Goal: Task Accomplishment & Management: Complete application form

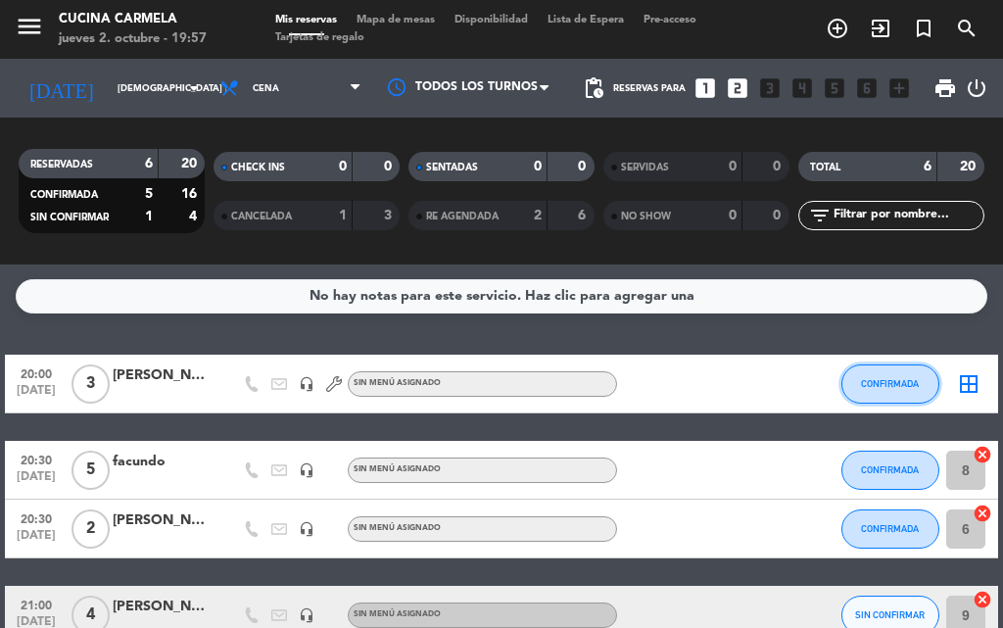
click at [869, 389] on button "CONFIRMADA" at bounding box center [890, 383] width 98 height 39
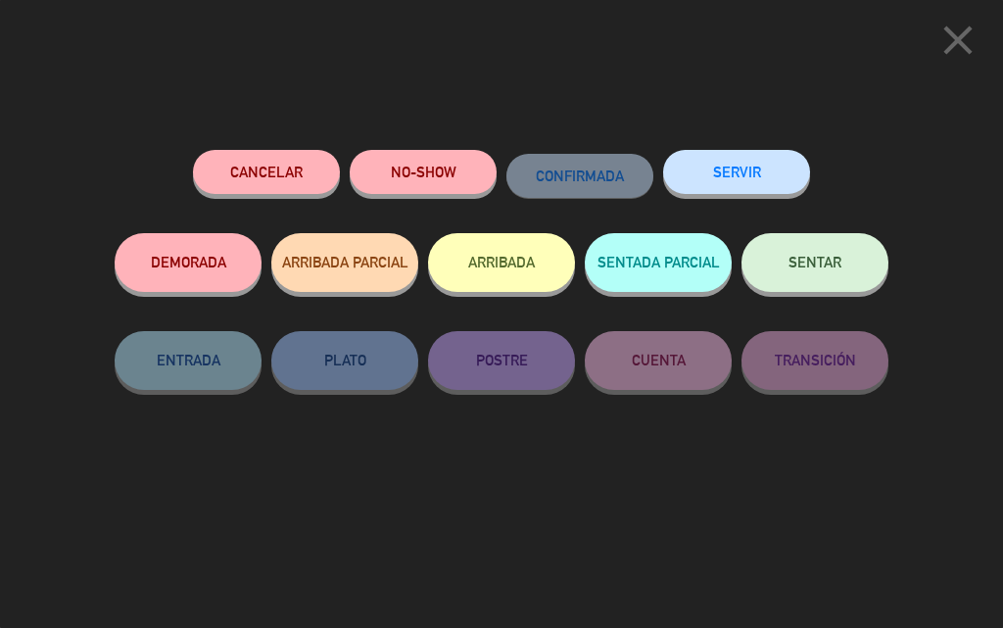
click at [532, 255] on button "ARRIBADA" at bounding box center [501, 262] width 147 height 59
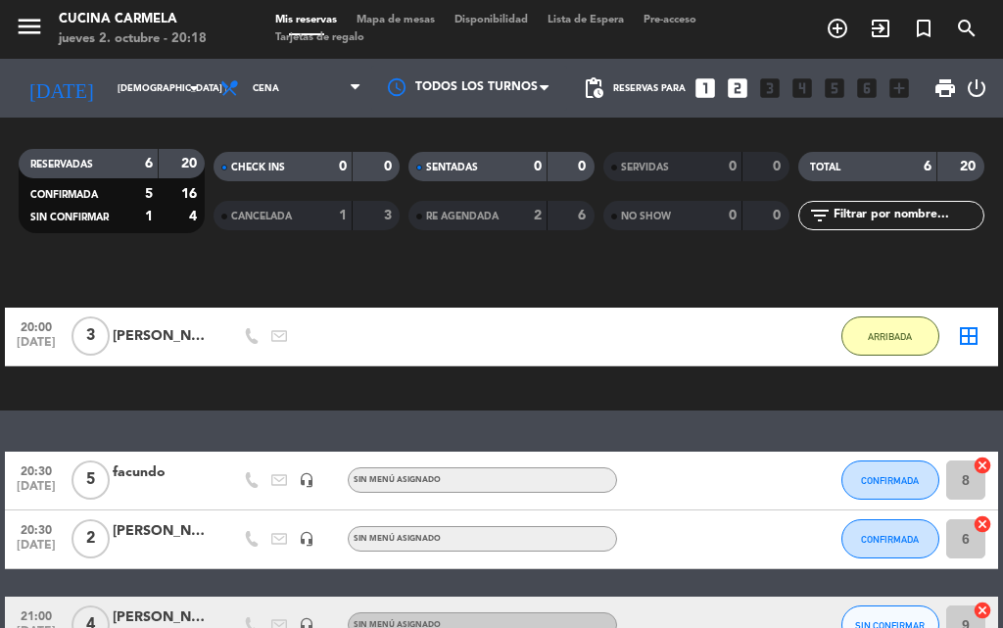
scroll to position [125, 0]
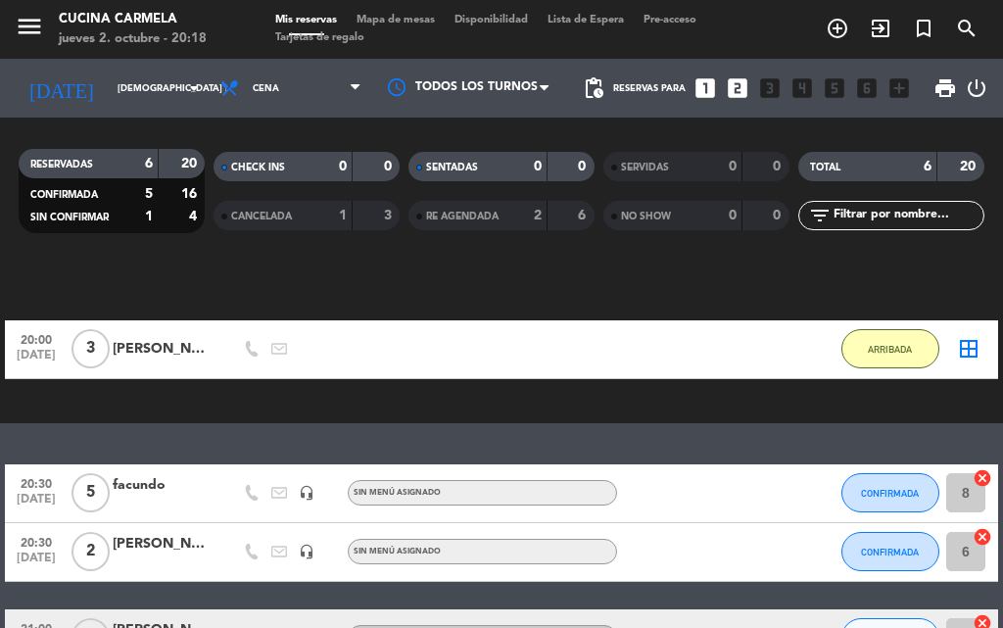
click at [831, 27] on icon "add_circle_outline" at bounding box center [838, 29] width 24 height 24
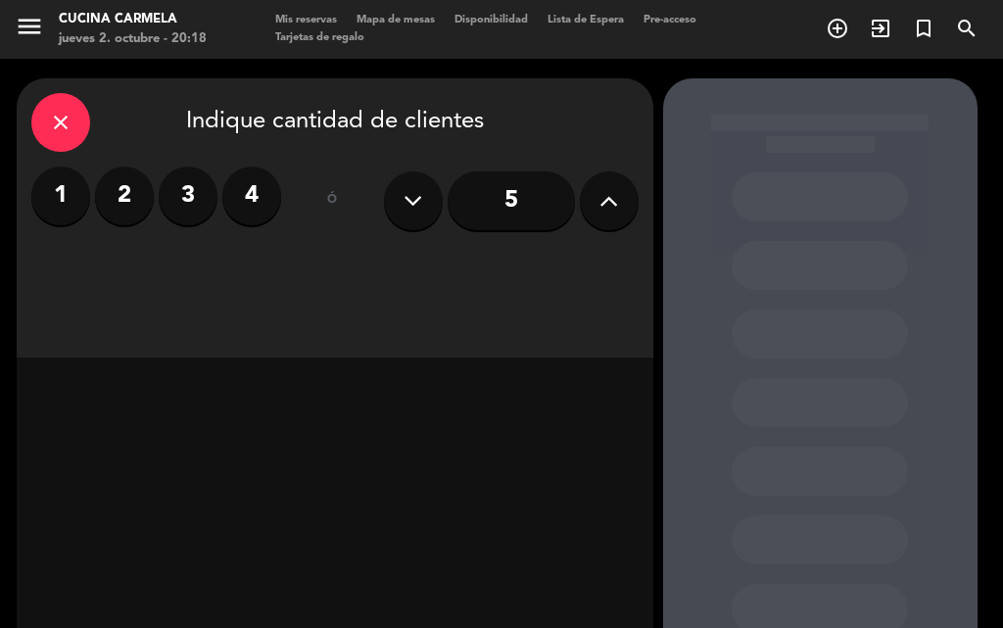
click at [197, 202] on label "3" at bounding box center [188, 196] width 59 height 59
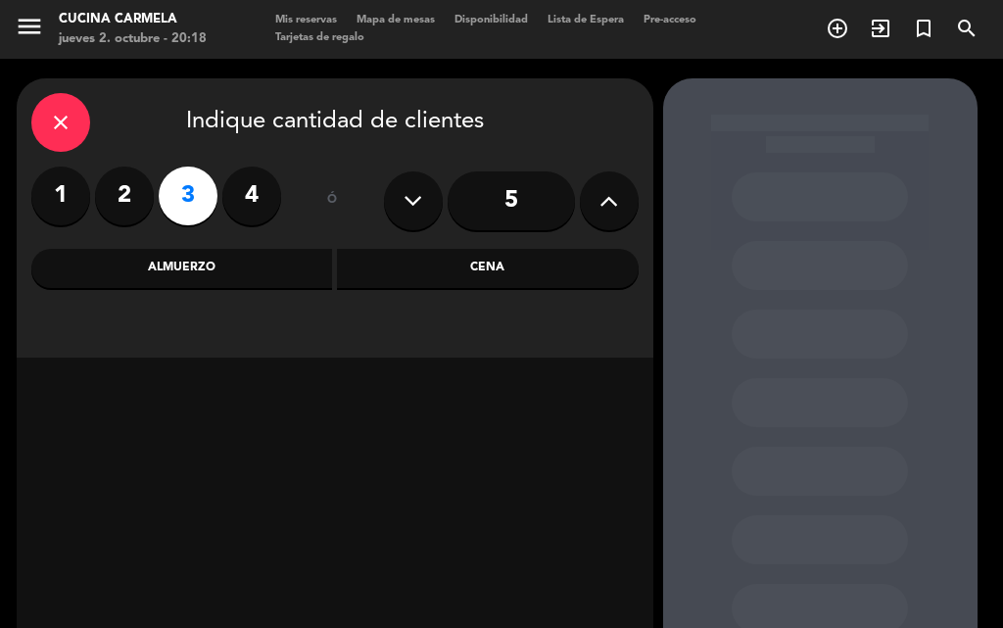
click at [474, 274] on div "Cena" at bounding box center [488, 268] width 302 height 39
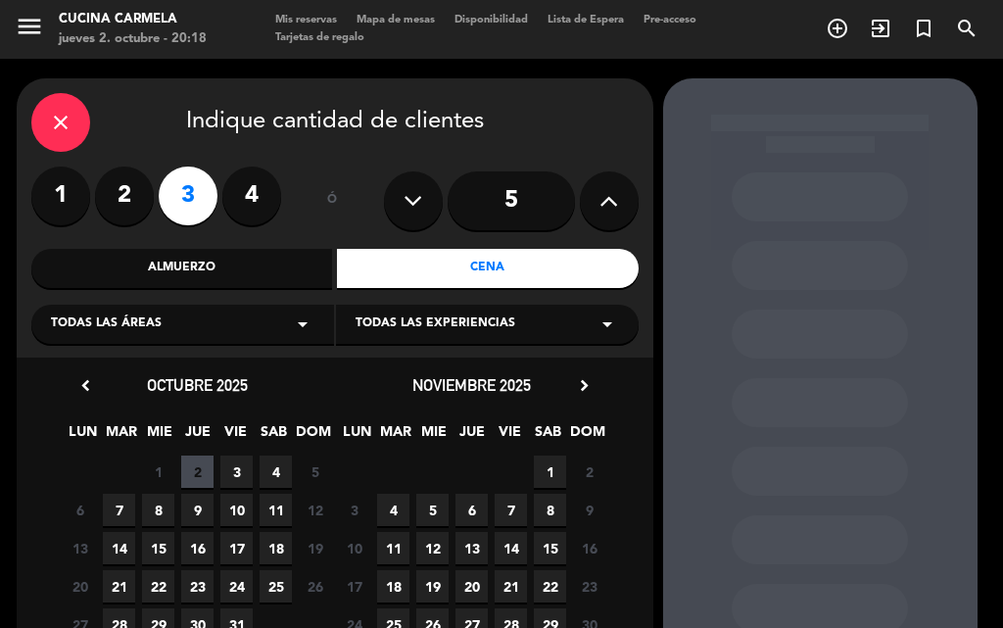
click at [197, 468] on span "2" at bounding box center [197, 472] width 32 height 32
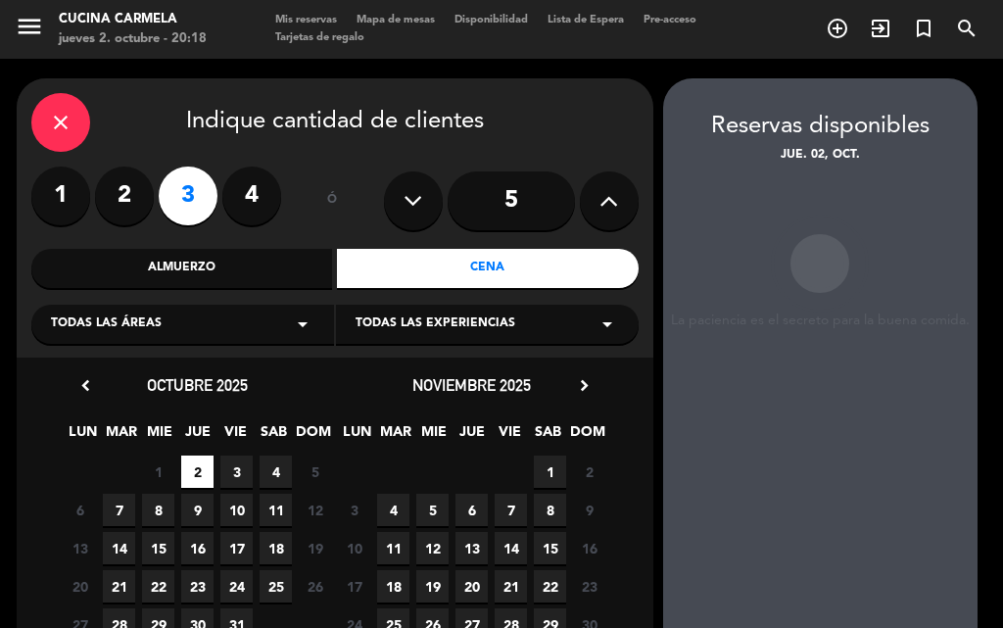
scroll to position [78, 0]
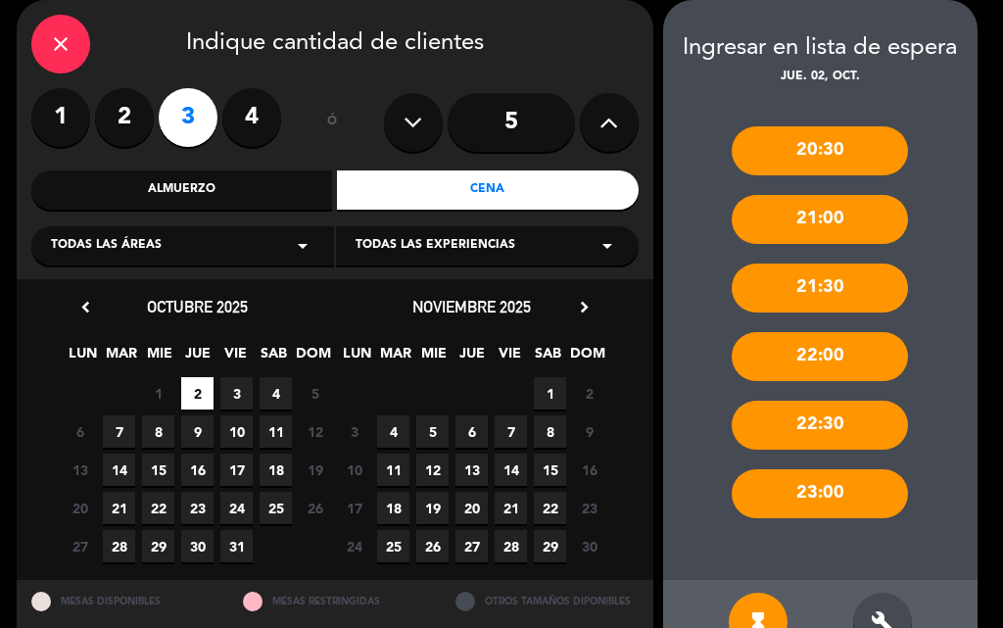
click at [882, 617] on icon "build" at bounding box center [883, 622] width 24 height 24
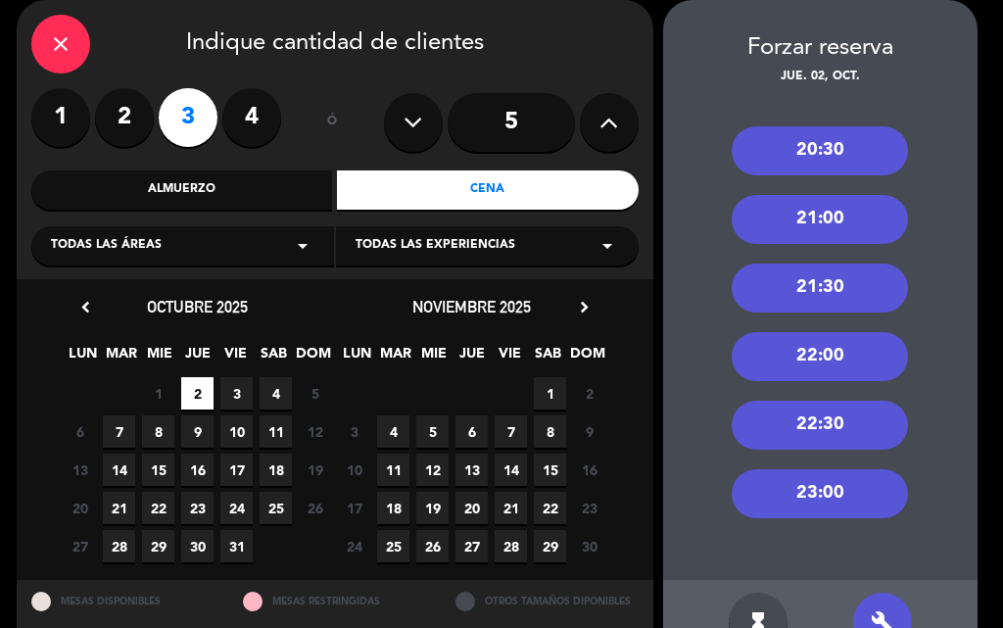
click at [849, 155] on div "20:30" at bounding box center [820, 150] width 176 height 49
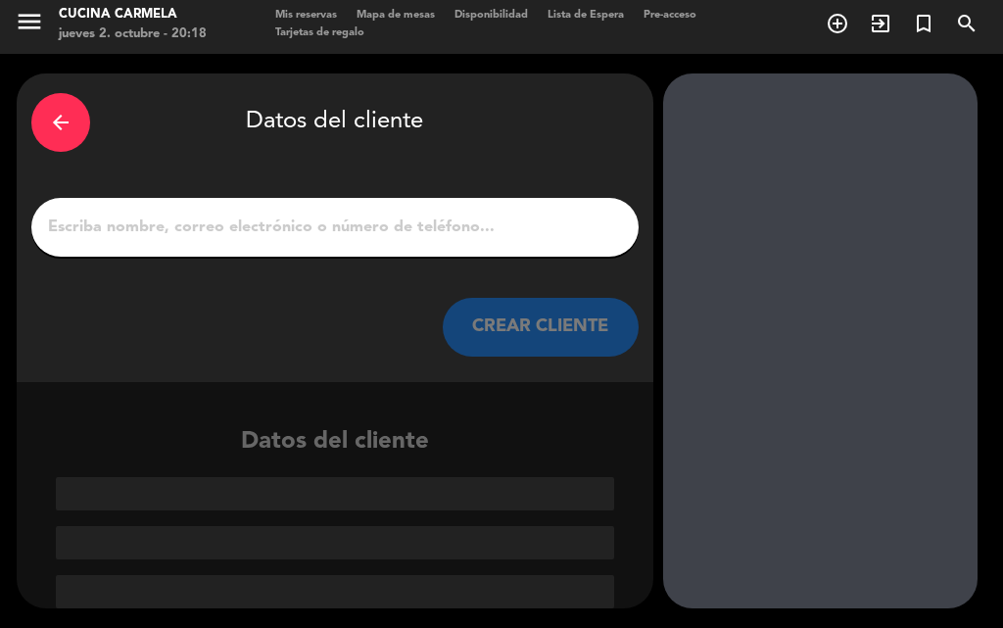
scroll to position [5, 0]
click at [366, 228] on input "1" at bounding box center [335, 227] width 578 height 27
click at [274, 224] on input "1" at bounding box center [335, 227] width 578 height 27
click at [243, 220] on input "1" at bounding box center [335, 227] width 578 height 27
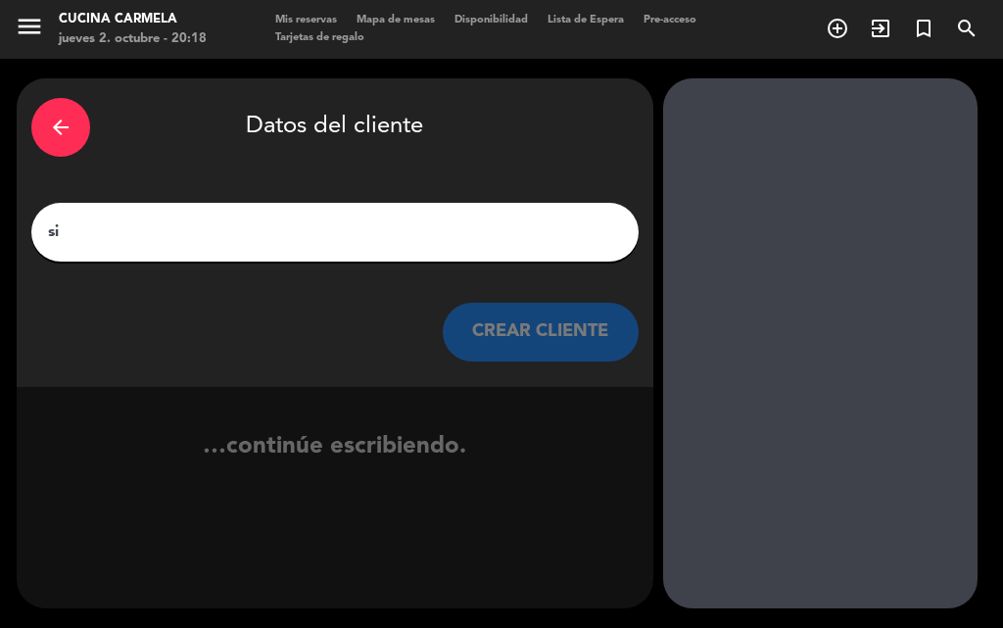
scroll to position [0, 0]
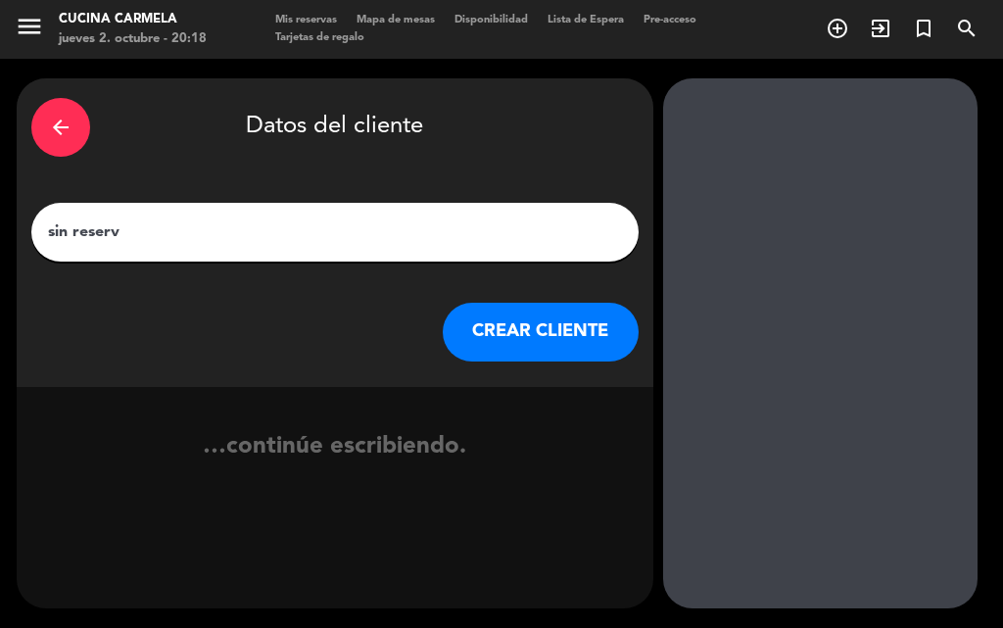
type input "sin reserva"
click at [552, 319] on button "CREAR CLIENTE" at bounding box center [541, 332] width 196 height 59
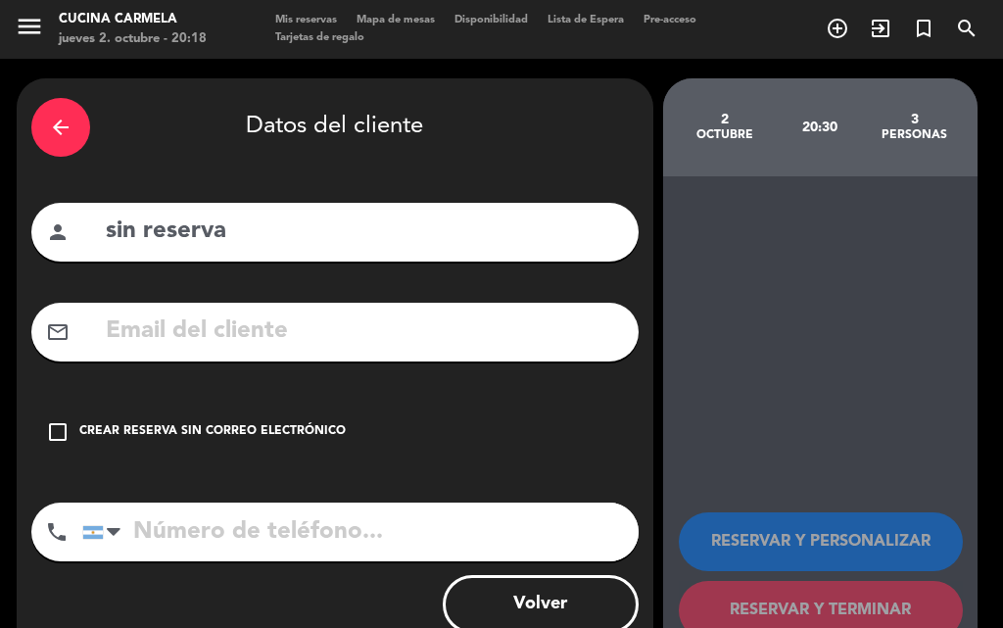
click at [65, 426] on icon "check_box_outline_blank" at bounding box center [58, 432] width 24 height 24
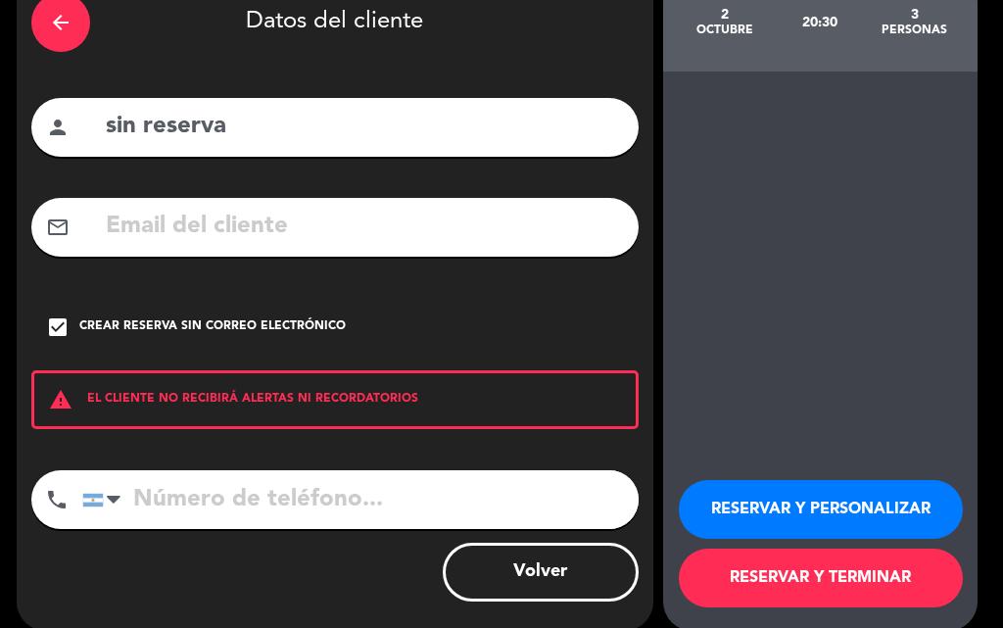
scroll to position [127, 0]
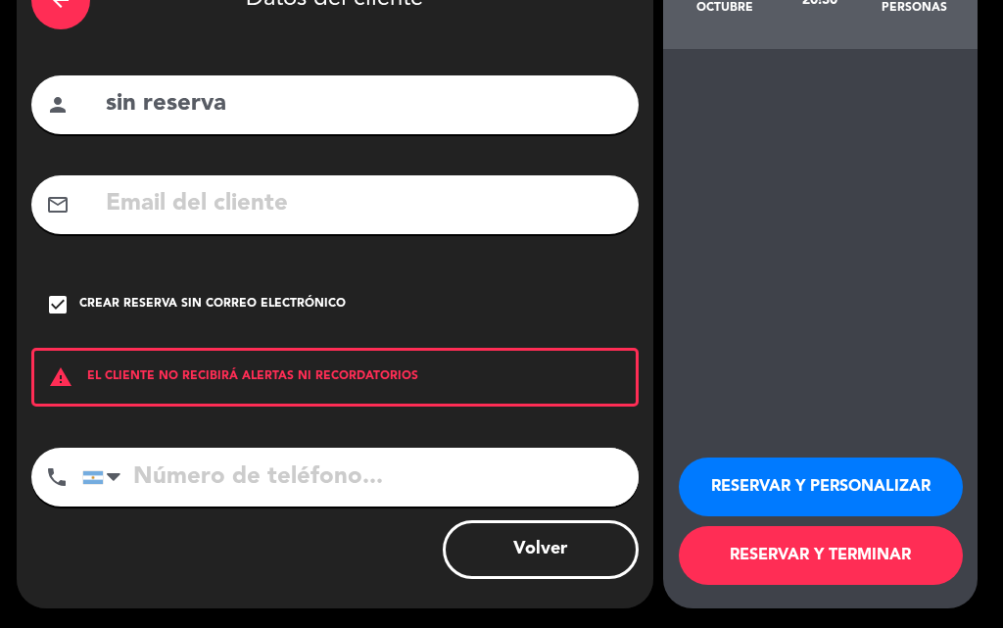
click at [840, 555] on button "RESERVAR Y TERMINAR" at bounding box center [821, 555] width 284 height 59
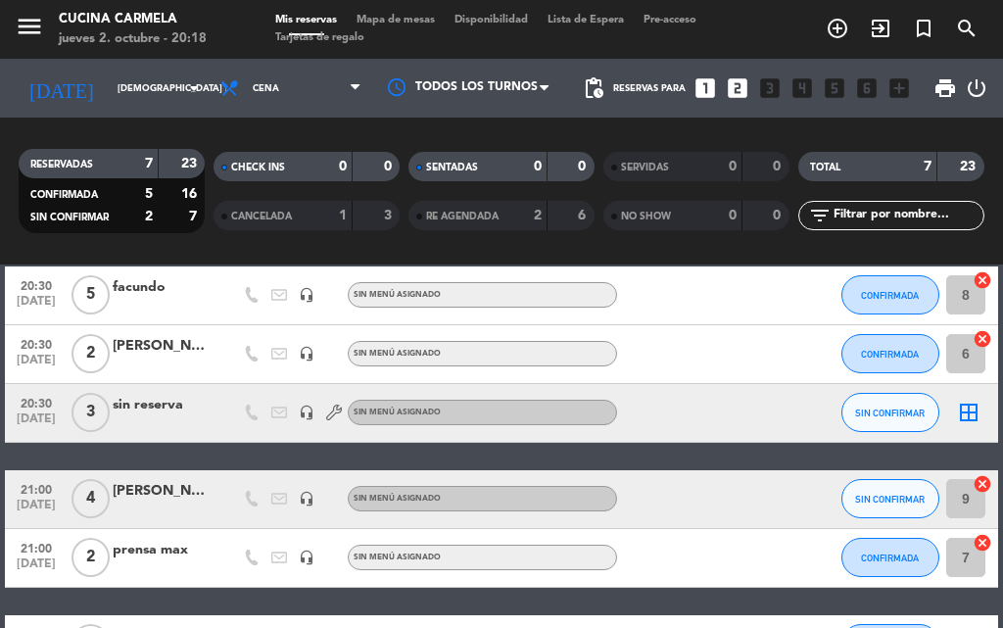
scroll to position [336, 0]
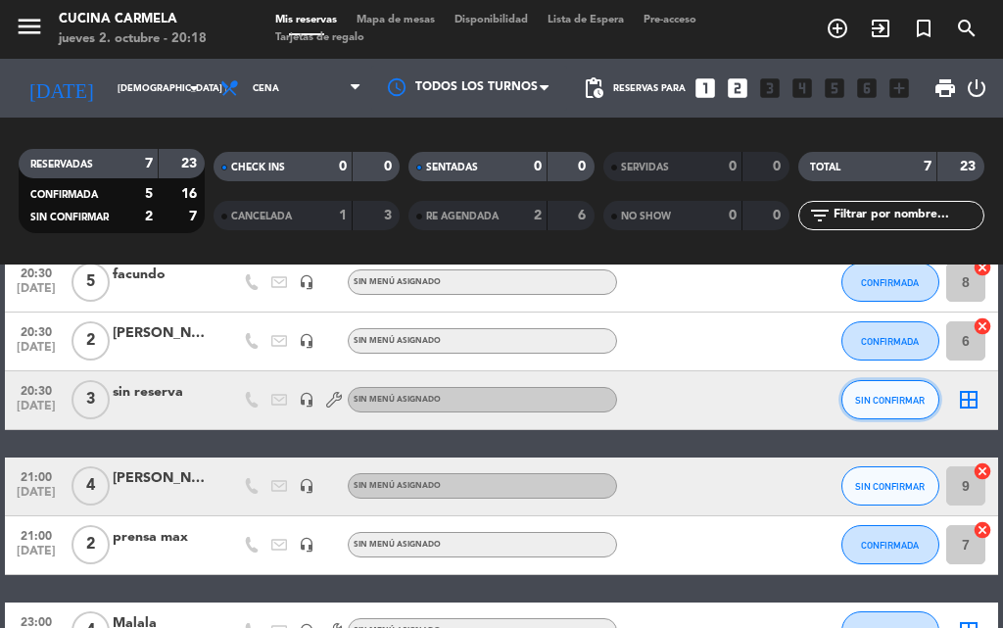
click at [892, 400] on span "SIN CONFIRMAR" at bounding box center [890, 400] width 70 height 11
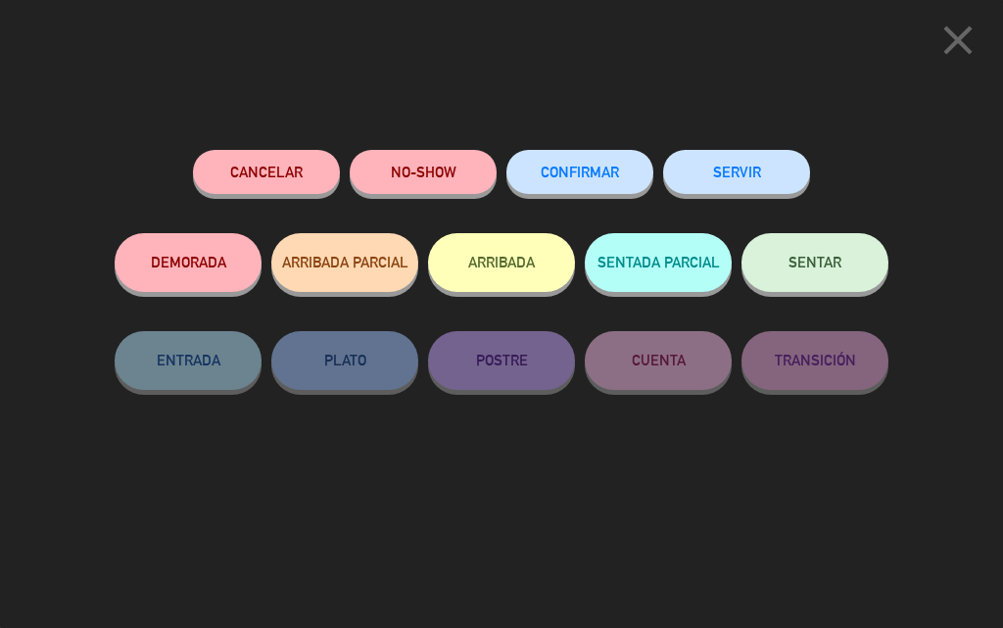
click at [532, 267] on button "ARRIBADA" at bounding box center [501, 262] width 147 height 59
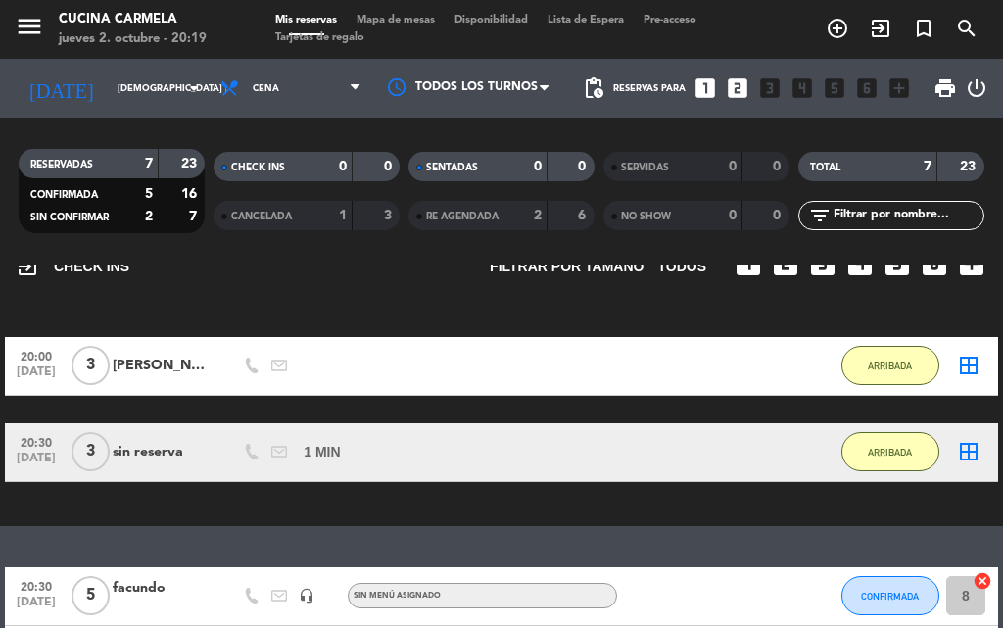
scroll to position [107, 0]
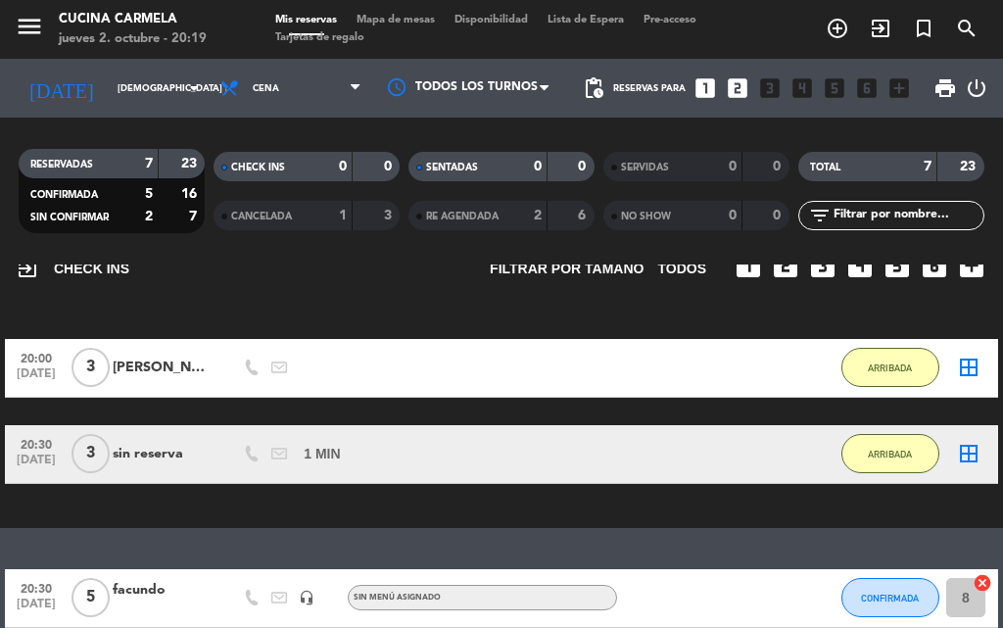
click at [839, 29] on icon "add_circle_outline" at bounding box center [838, 29] width 24 height 24
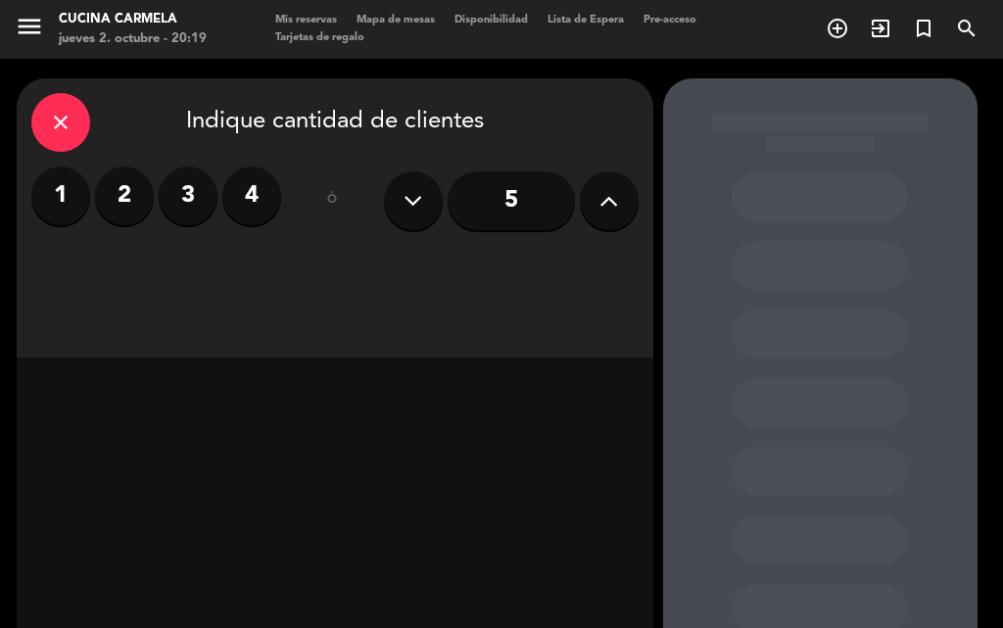
click at [111, 184] on label "2" at bounding box center [124, 196] width 59 height 59
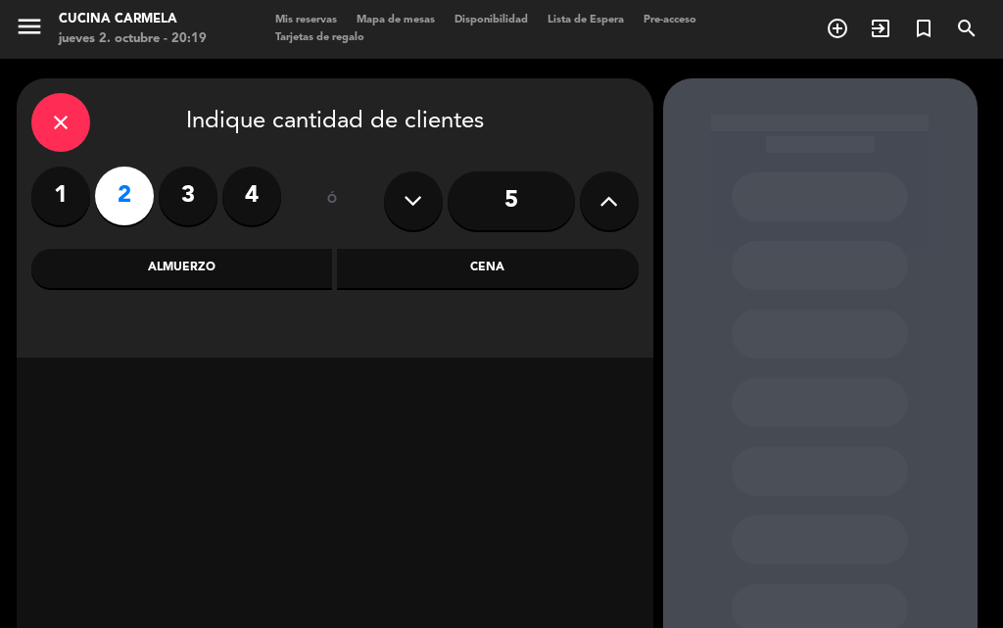
click at [498, 277] on div "Cena" at bounding box center [488, 268] width 302 height 39
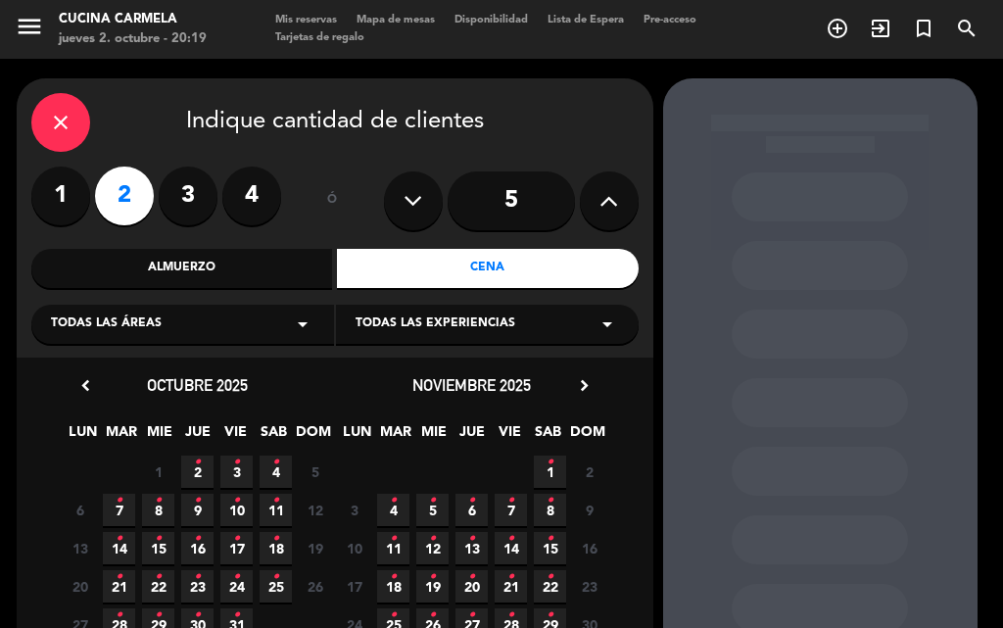
click at [199, 468] on icon "•" at bounding box center [197, 462] width 7 height 31
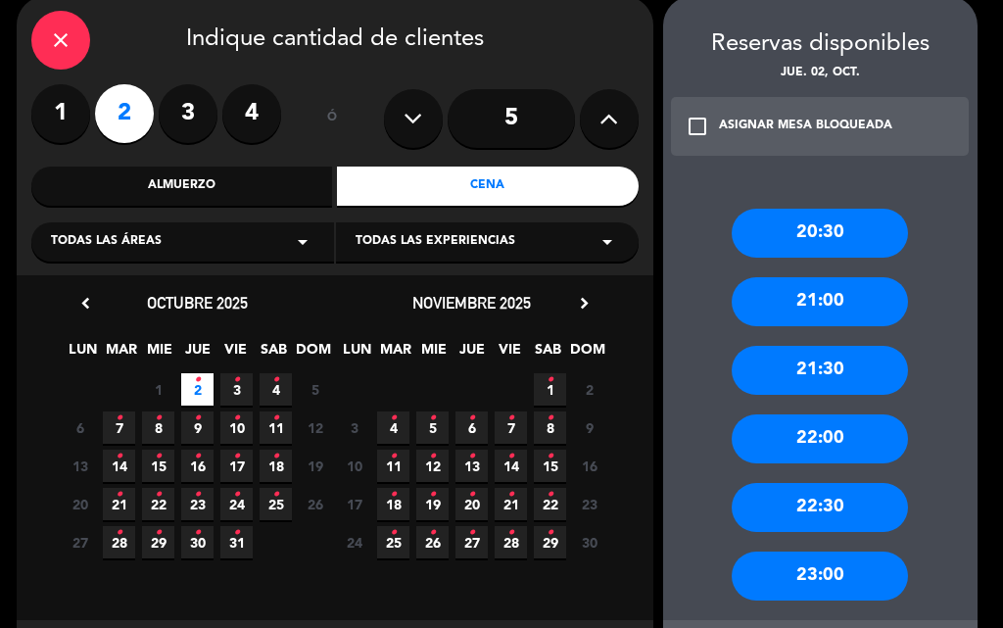
scroll to position [88, 0]
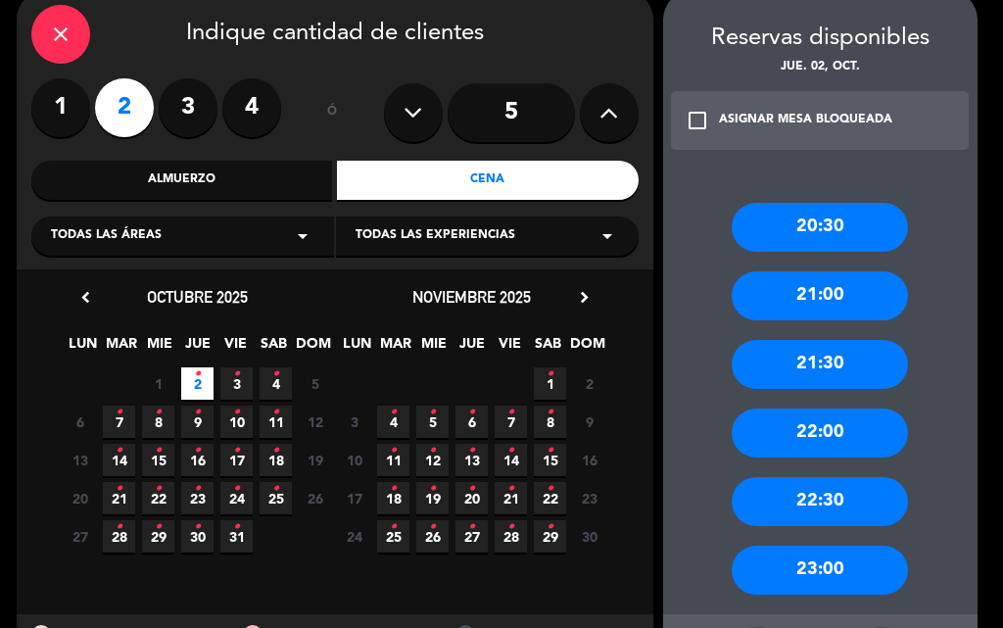
click at [694, 123] on icon "check_box_outline_blank" at bounding box center [698, 121] width 24 height 24
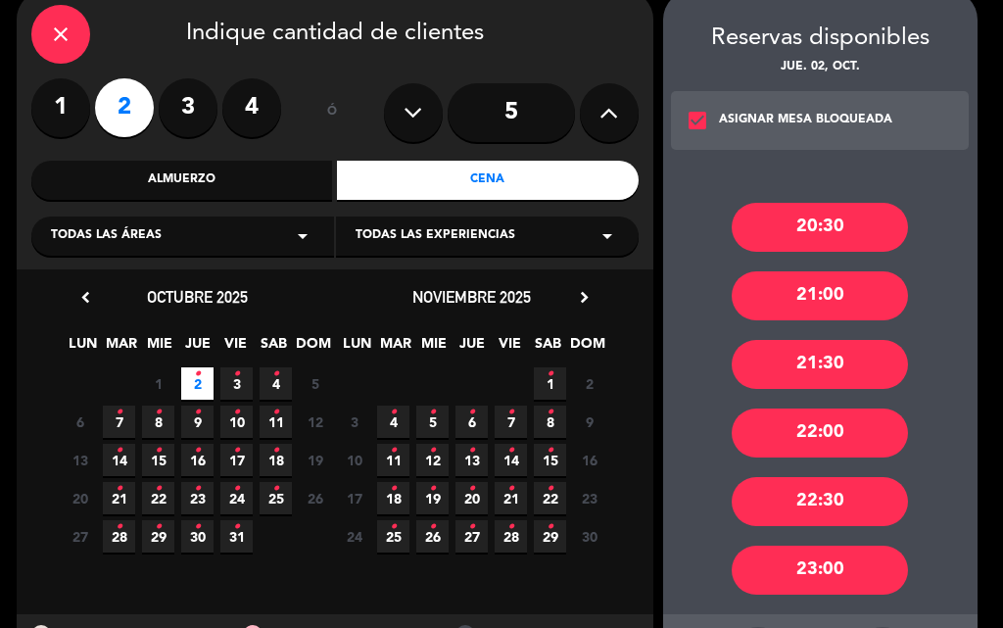
click at [830, 228] on div "20:30" at bounding box center [820, 227] width 176 height 49
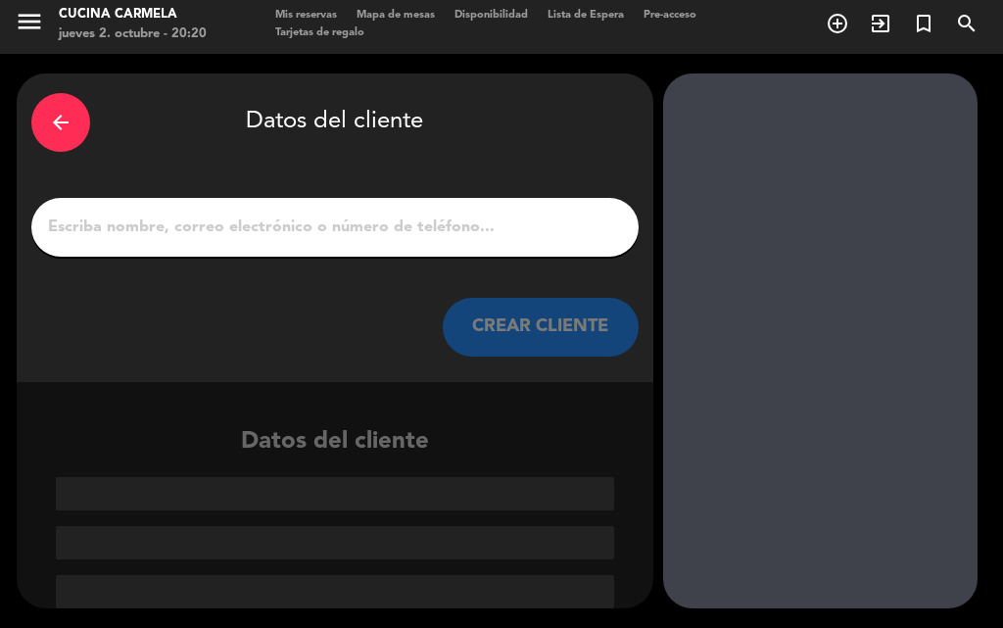
click at [166, 232] on input "1" at bounding box center [335, 227] width 578 height 27
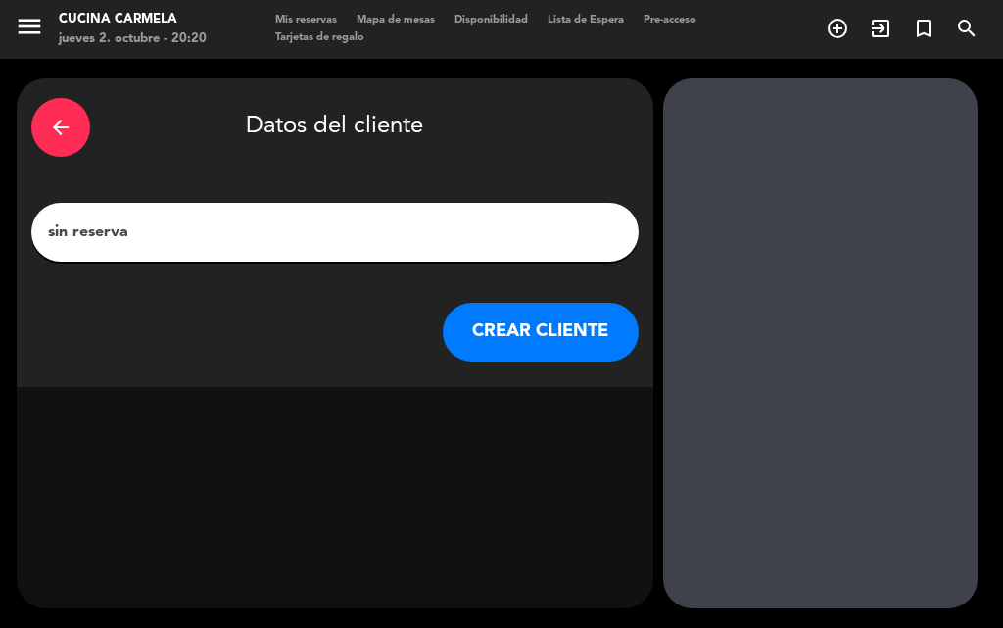
type input "sin reserva"
click at [575, 329] on button "CREAR CLIENTE" at bounding box center [541, 332] width 196 height 59
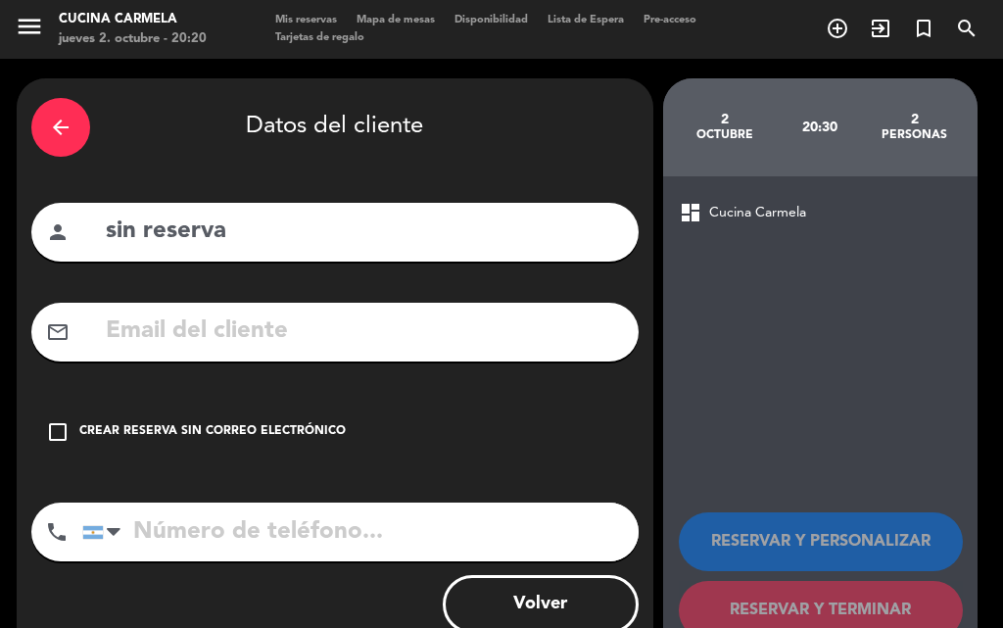
click at [42, 430] on div "check_box_outline_blank Crear reserva sin correo electrónico" at bounding box center [334, 432] width 607 height 59
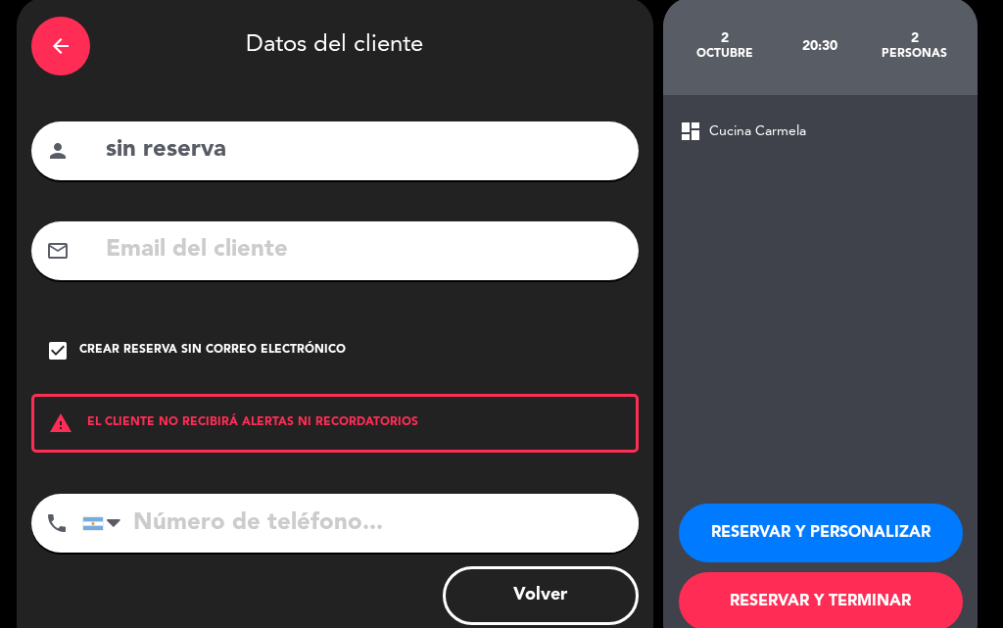
scroll to position [127, 0]
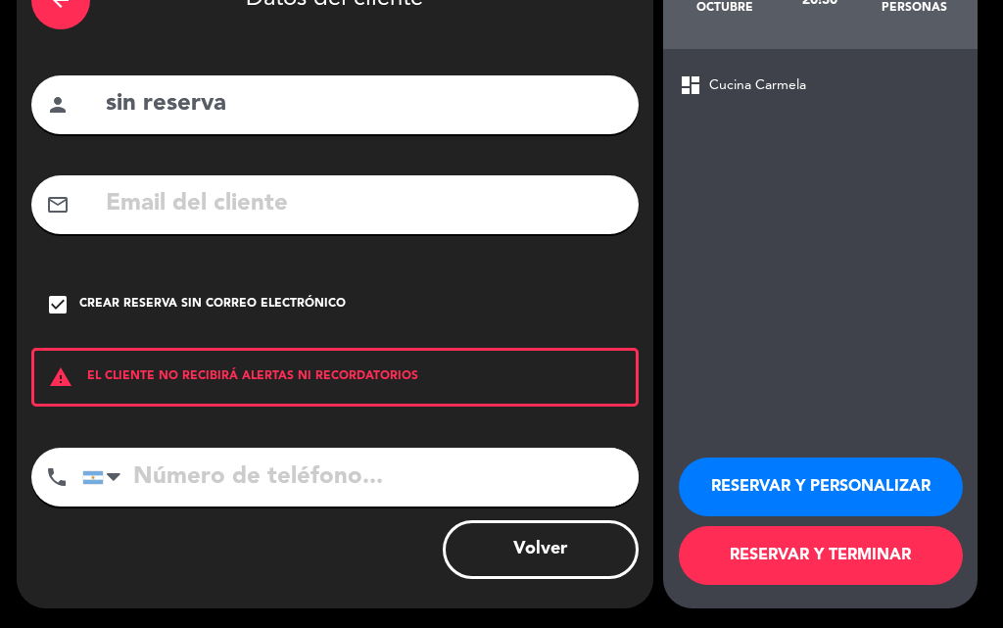
click at [871, 559] on button "RESERVAR Y TERMINAR" at bounding box center [821, 555] width 284 height 59
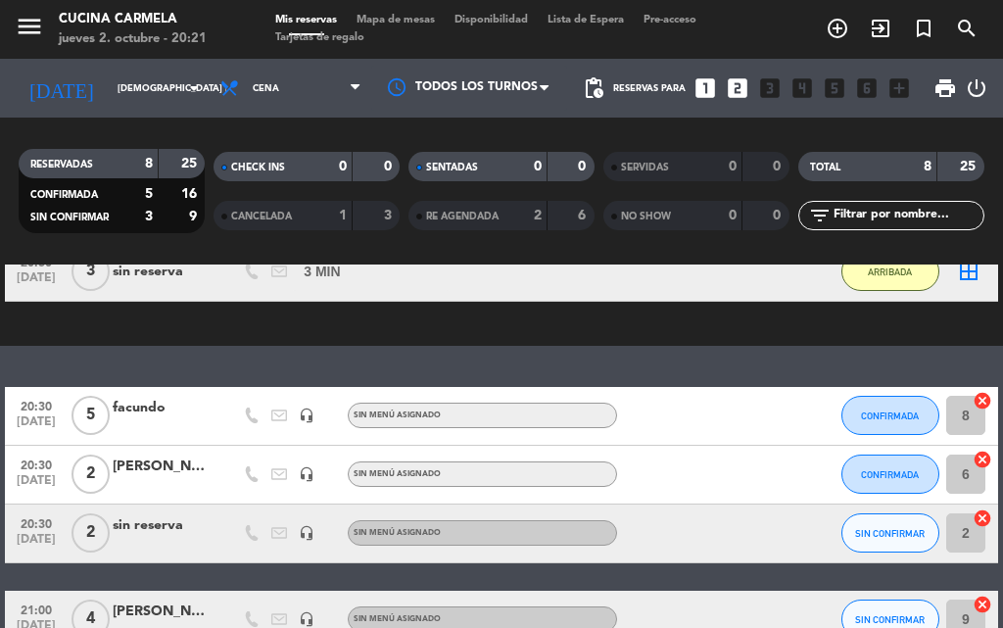
scroll to position [378, 0]
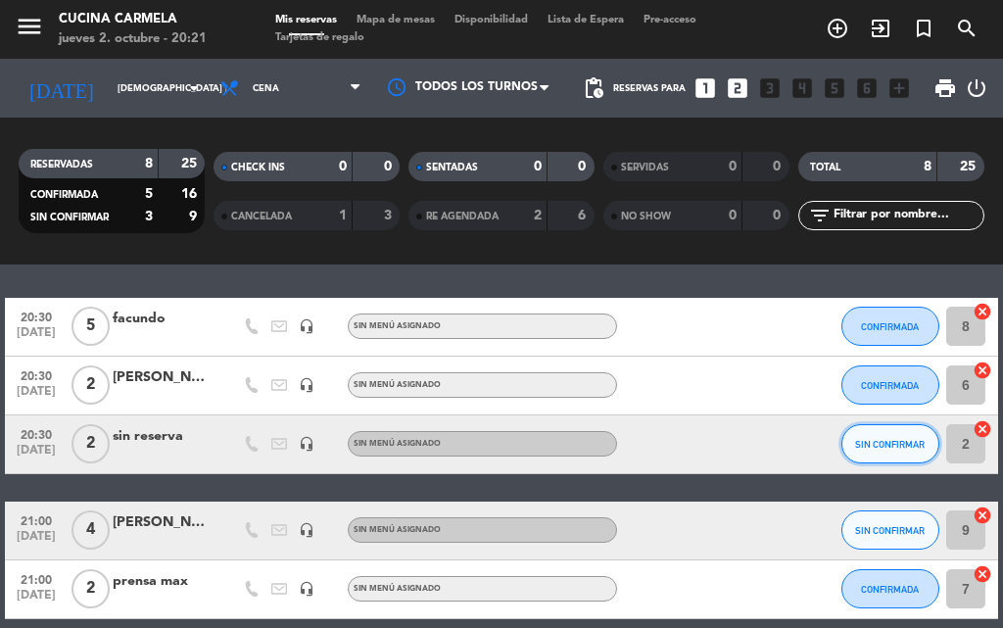
click at [882, 448] on span "SIN CONFIRMAR" at bounding box center [890, 444] width 70 height 11
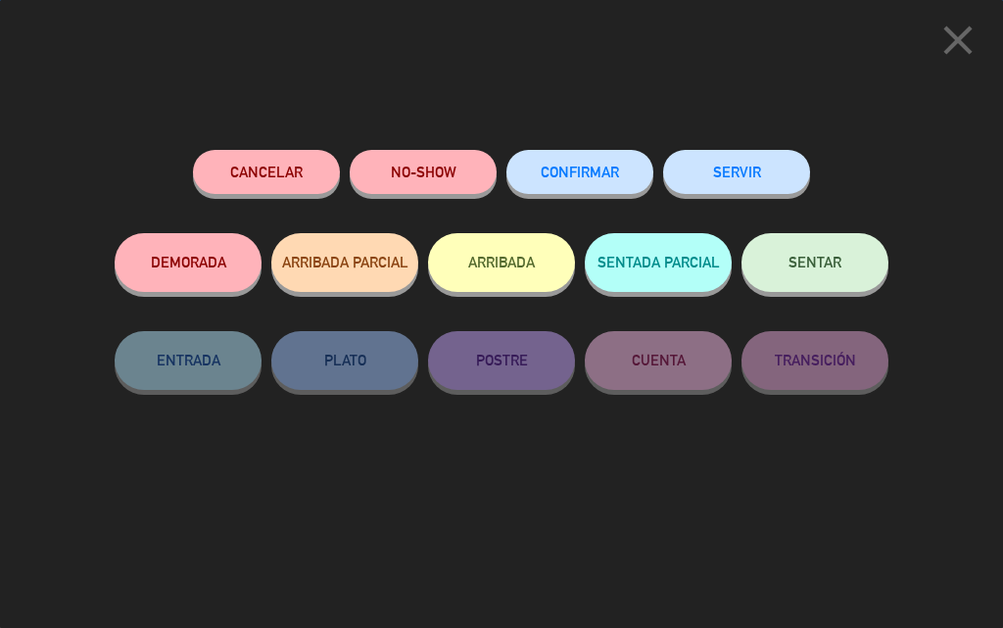
click at [515, 267] on button "ARRIBADA" at bounding box center [501, 262] width 147 height 59
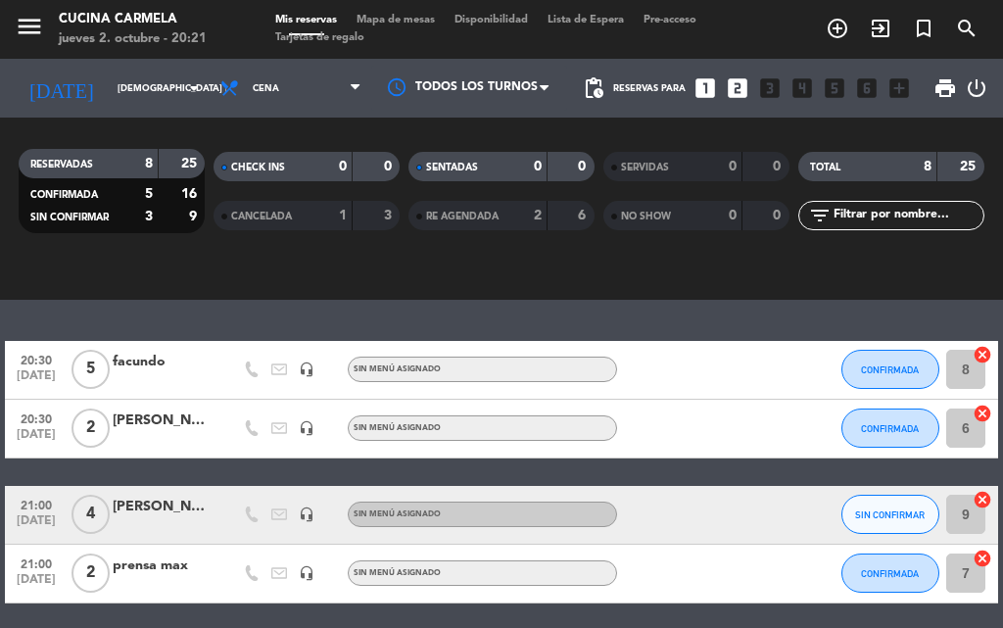
scroll to position [392, 0]
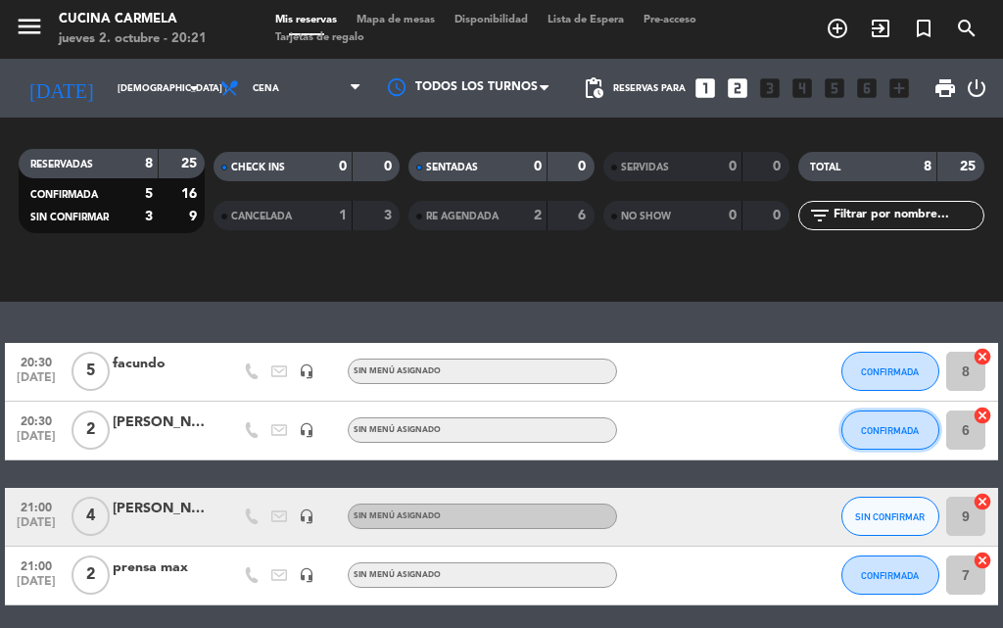
click at [882, 432] on span "CONFIRMADA" at bounding box center [890, 430] width 58 height 11
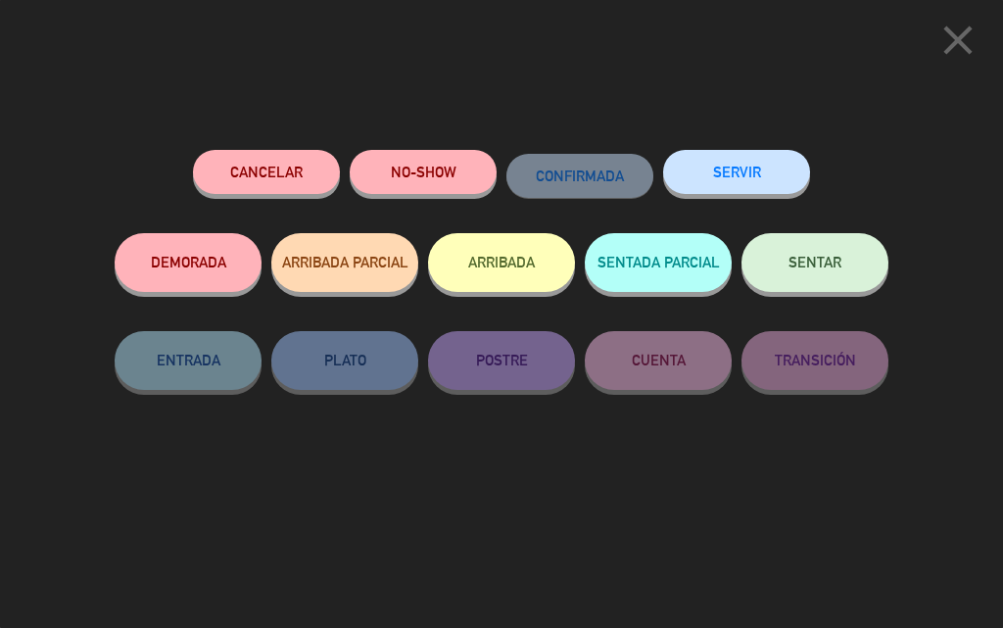
click at [533, 265] on button "ARRIBADA" at bounding box center [501, 262] width 147 height 59
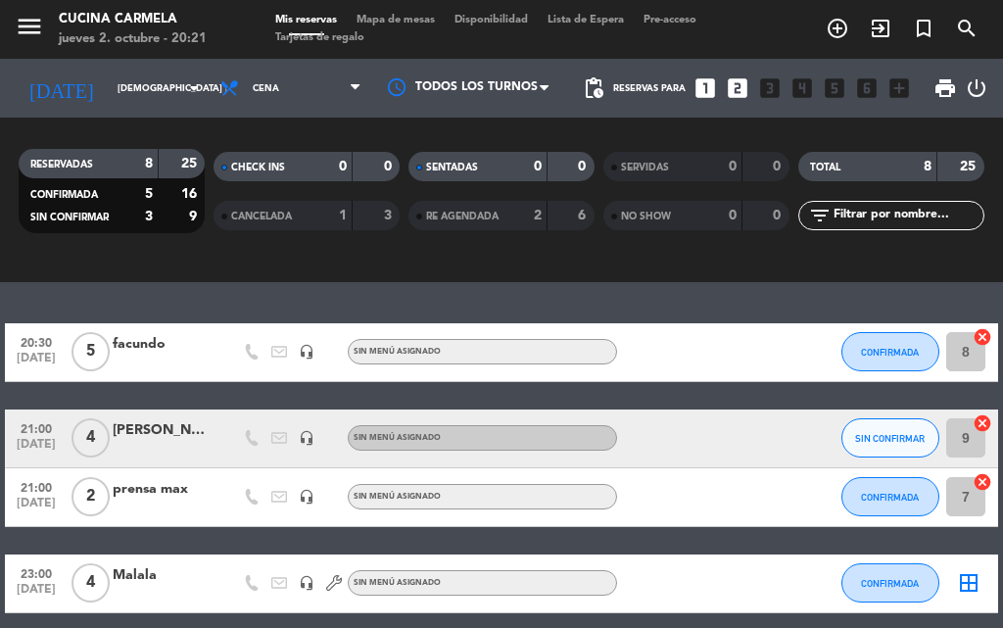
scroll to position [541, 0]
